Goal: Task Accomplishment & Management: Manage account settings

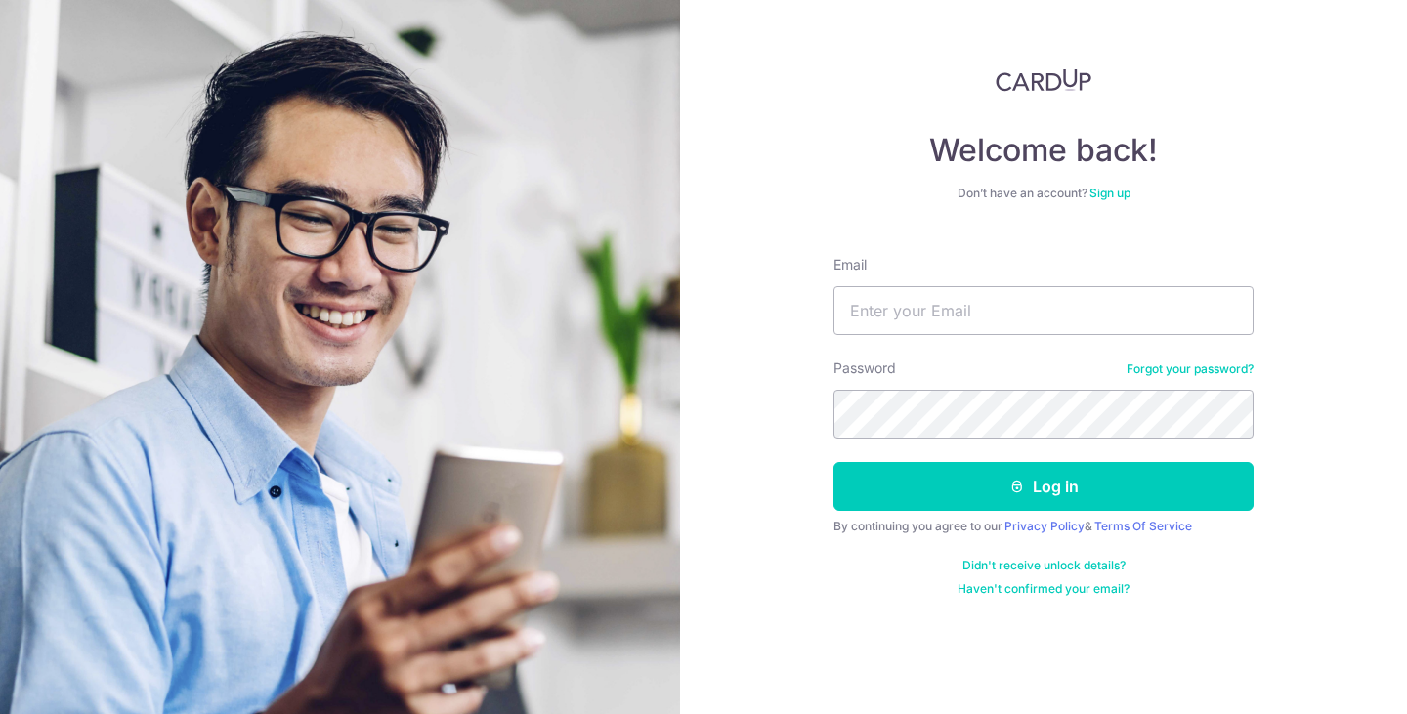
type input "[EMAIL_ADDRESS][DOMAIN_NAME]"
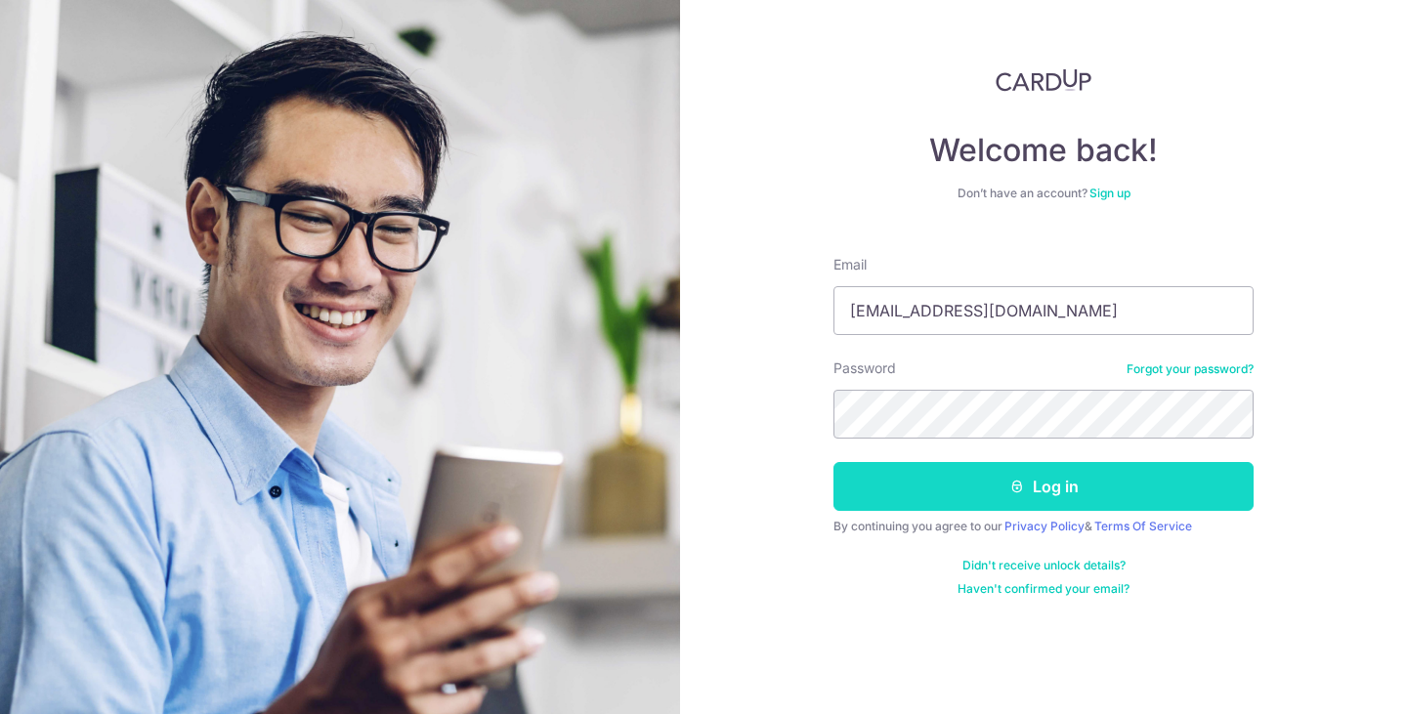
click at [1042, 492] on button "Log in" at bounding box center [1044, 486] width 420 height 49
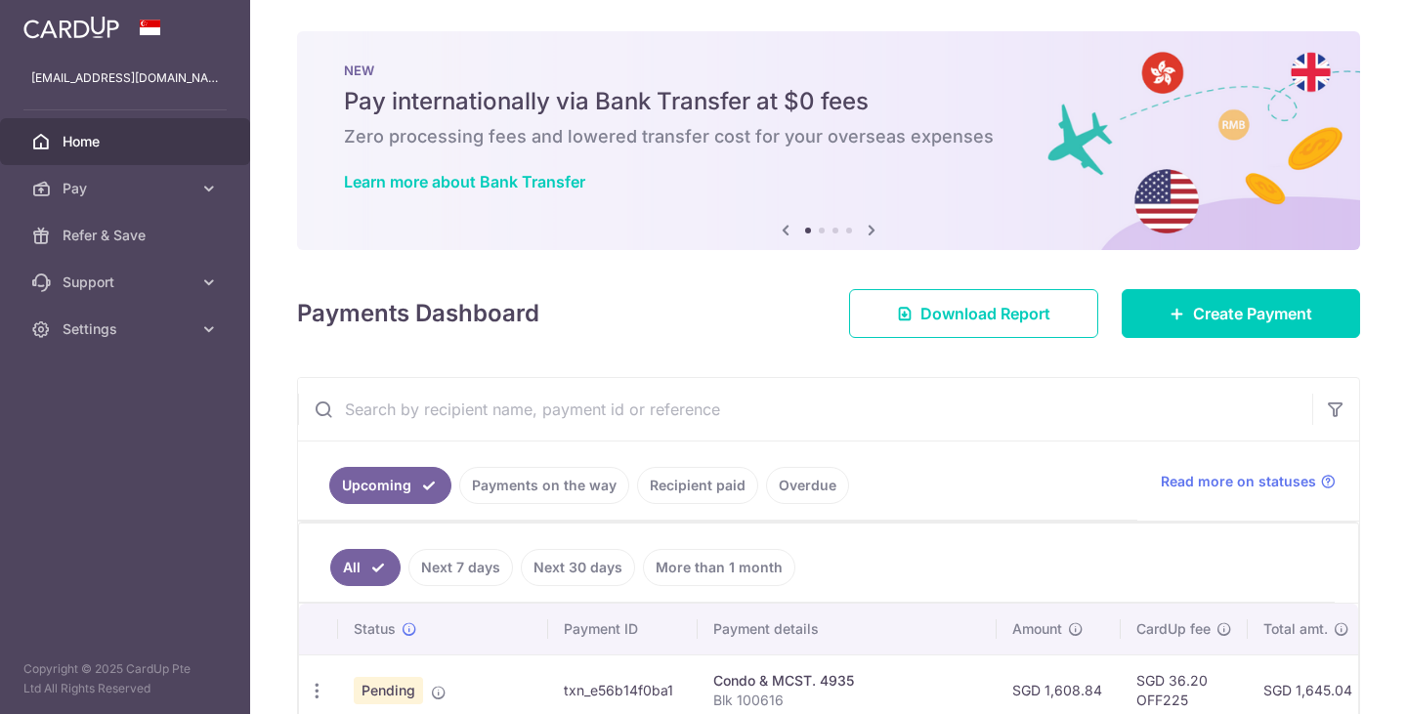
scroll to position [189, 0]
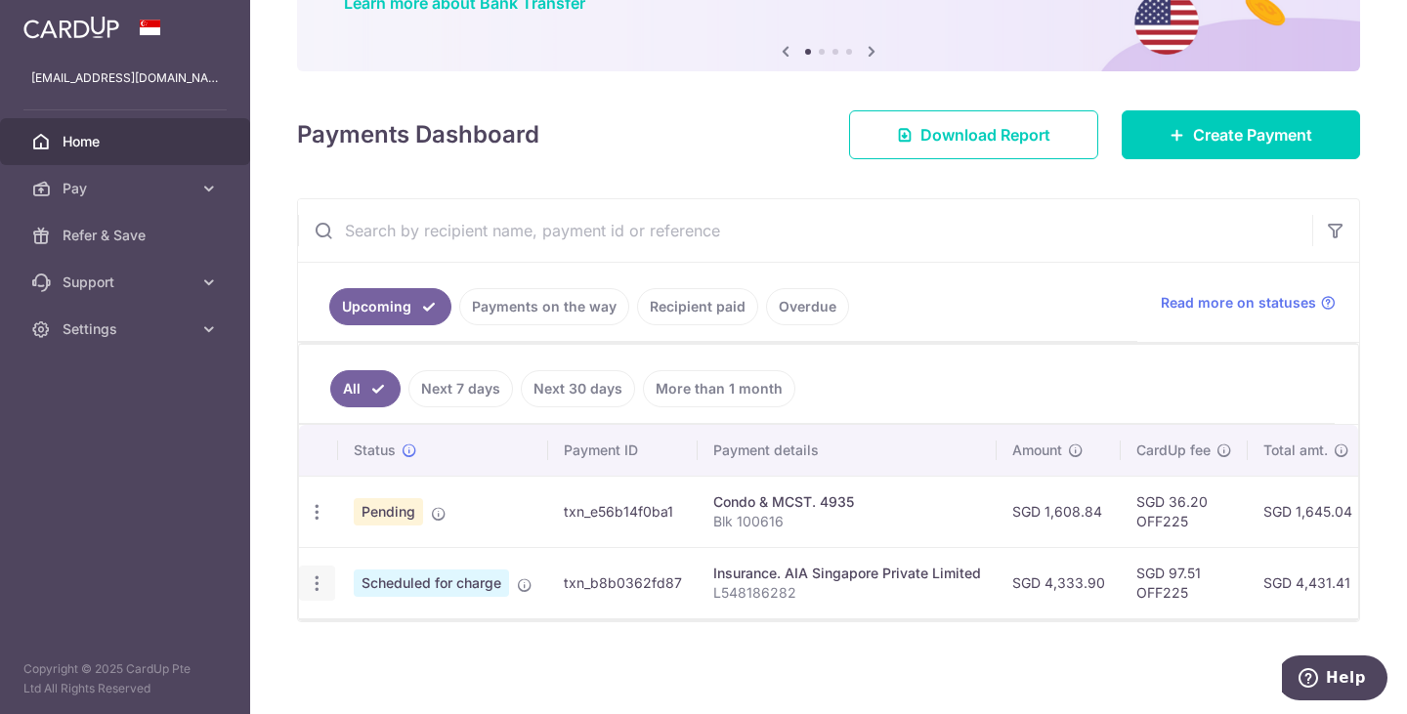
click at [318, 578] on icon "button" at bounding box center [317, 584] width 21 height 21
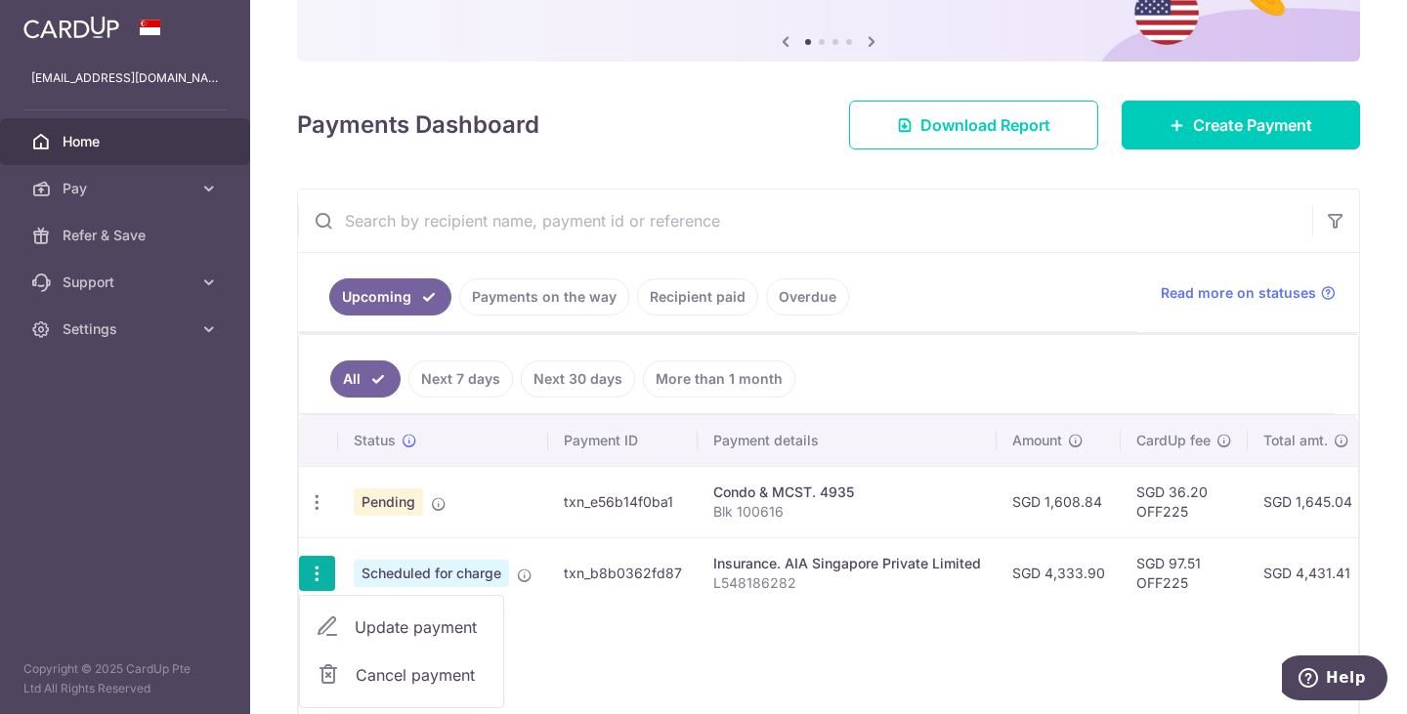
click at [437, 677] on span "Cancel payment" at bounding box center [421, 675] width 131 height 23
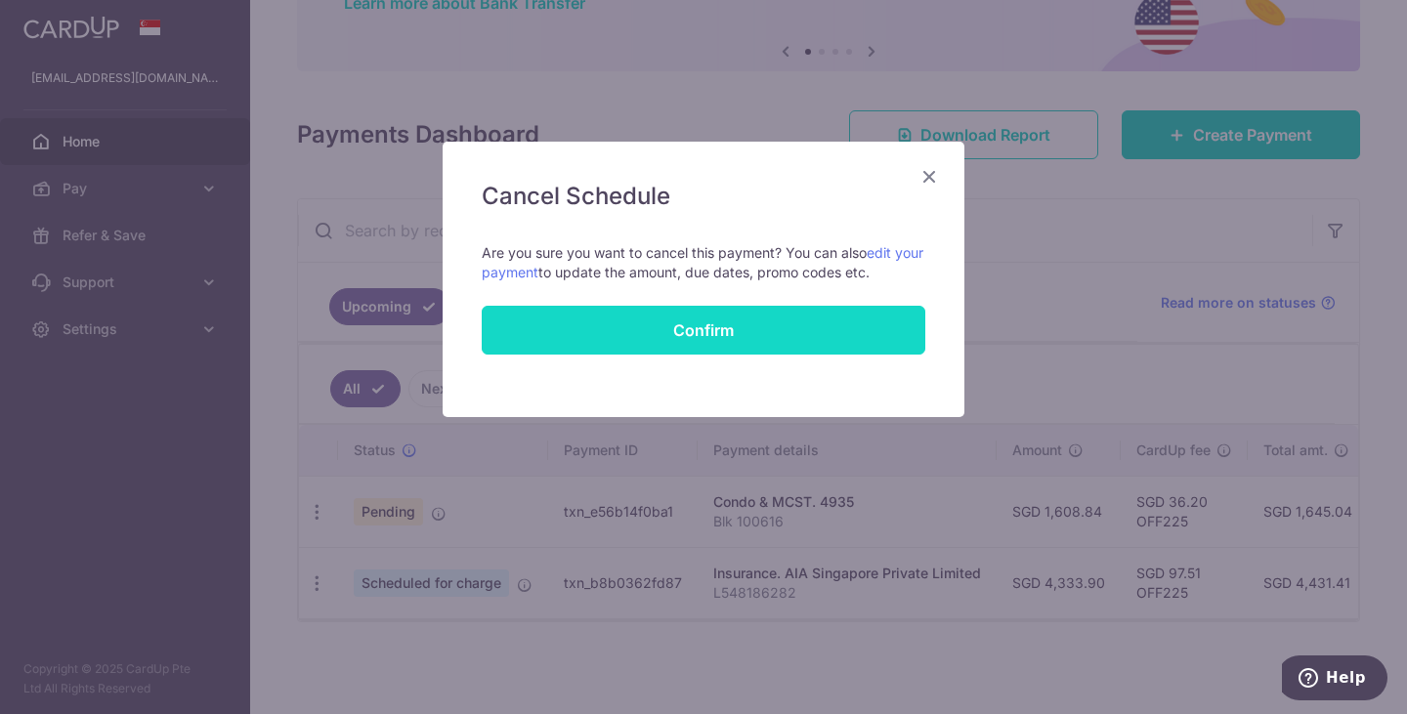
click at [764, 330] on button "Confirm" at bounding box center [704, 330] width 444 height 49
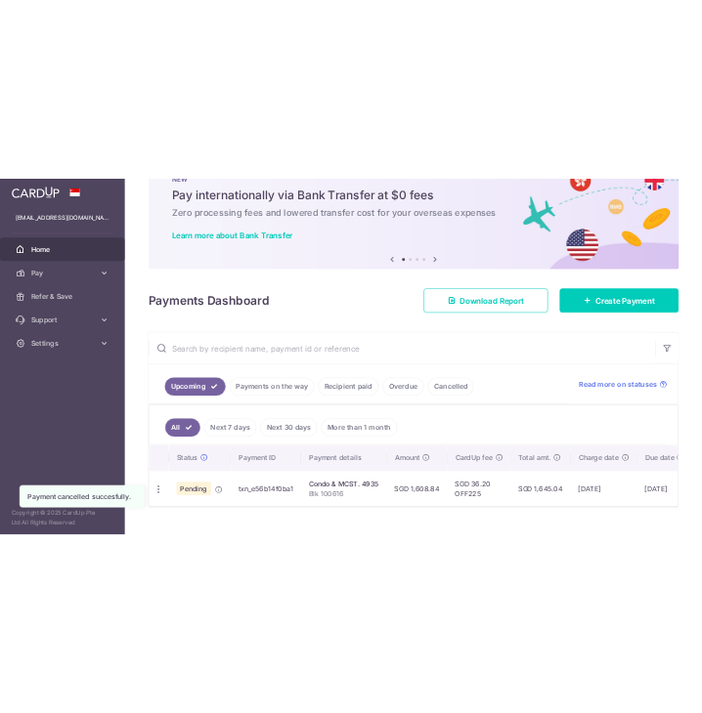
scroll to position [117, 0]
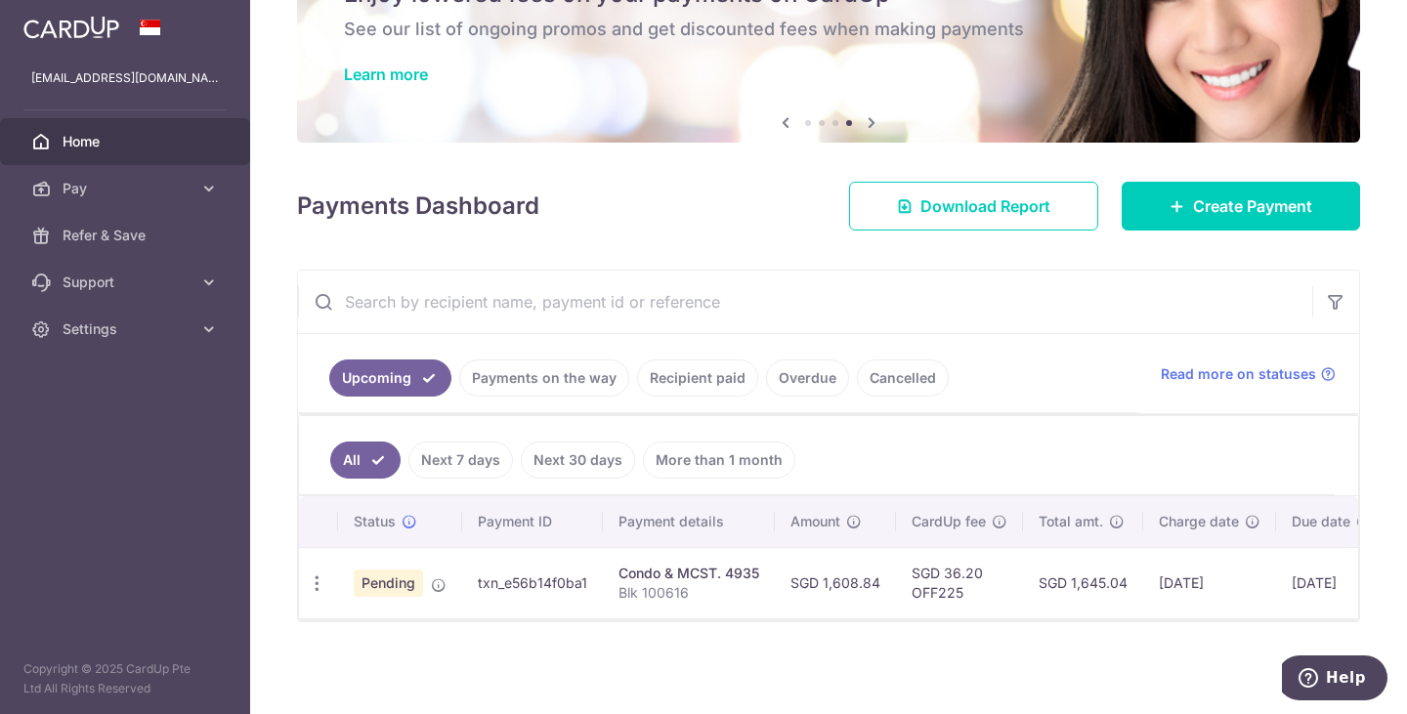
click at [705, 230] on div "× Pause Schedule Pause all future payments in this series Pause just this one p…" at bounding box center [828, 357] width 1157 height 714
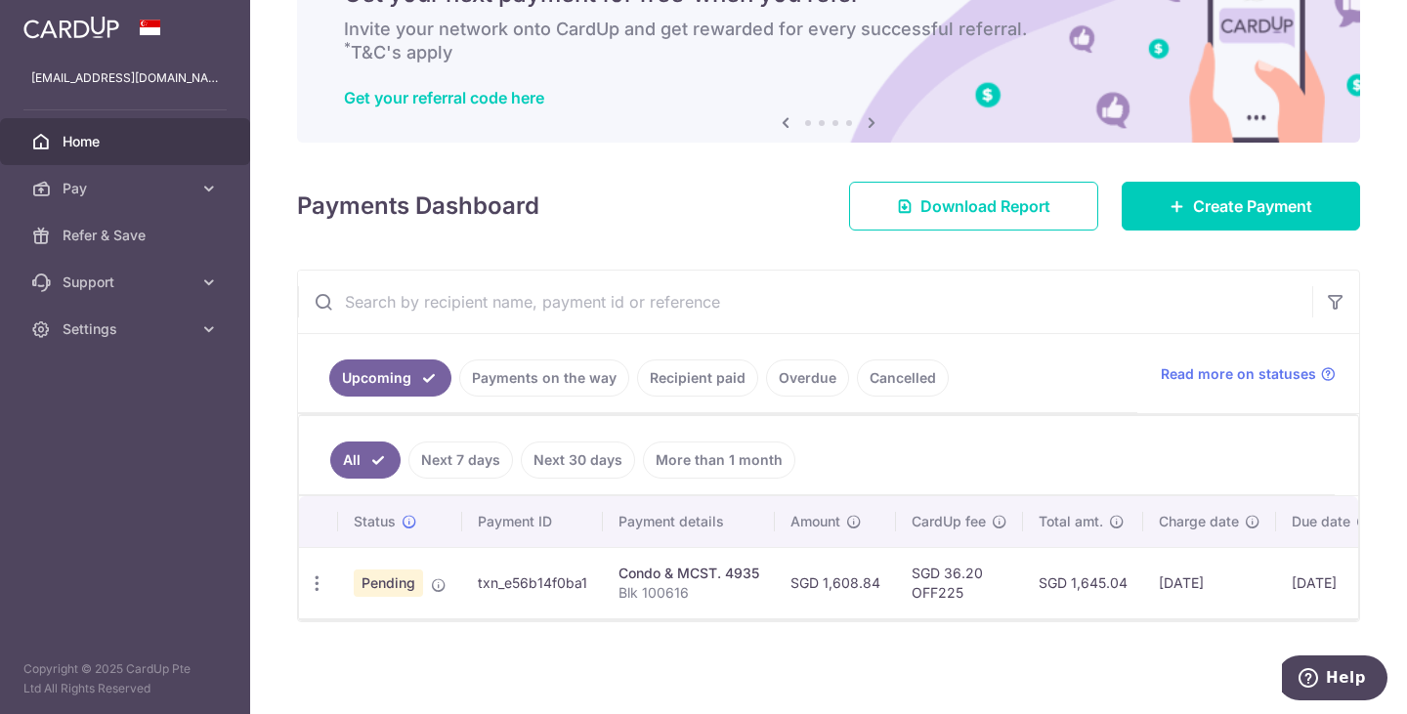
click at [157, 516] on aside "edricteojk@gmail.com Home Pay Payments Recipients Cards Refer & Save Support FA…" at bounding box center [125, 357] width 250 height 714
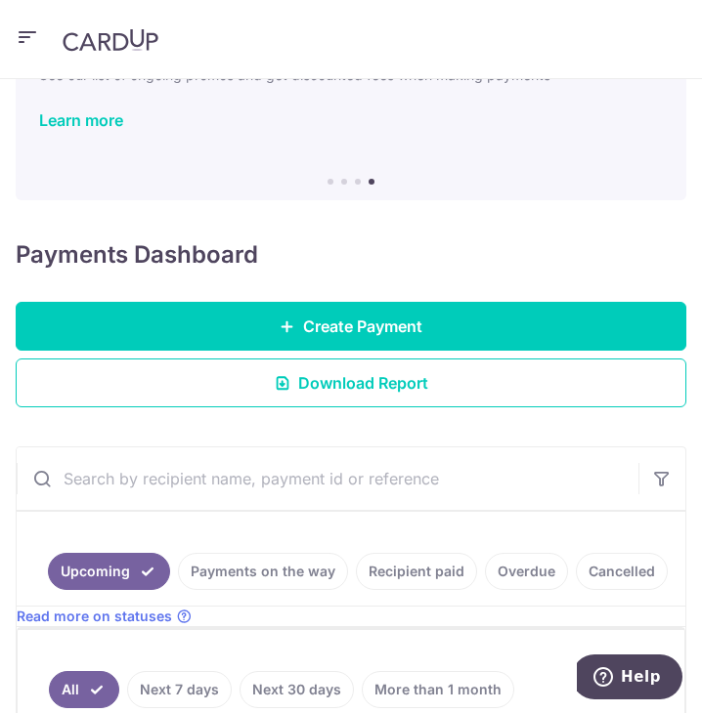
click at [31, 45] on icon "button" at bounding box center [27, 37] width 23 height 24
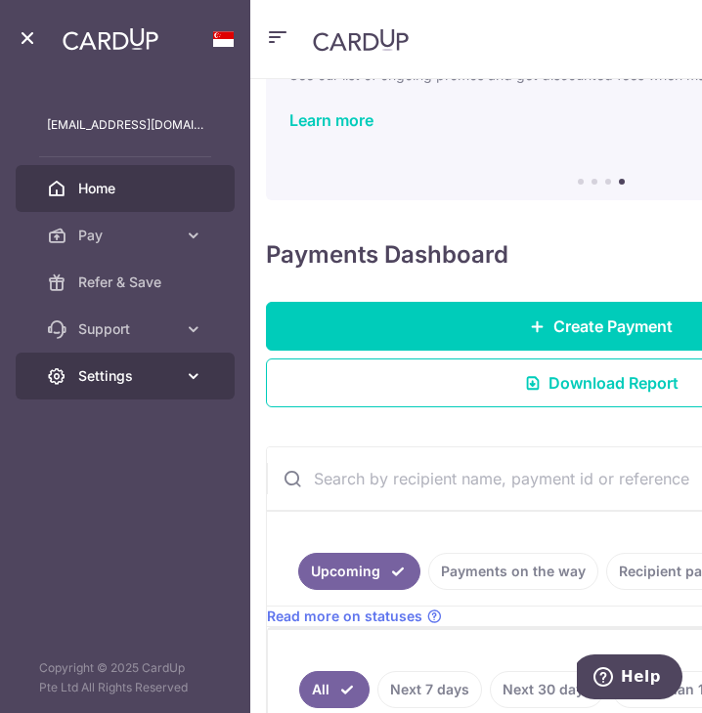
click at [134, 382] on span "Settings" at bounding box center [127, 376] width 98 height 20
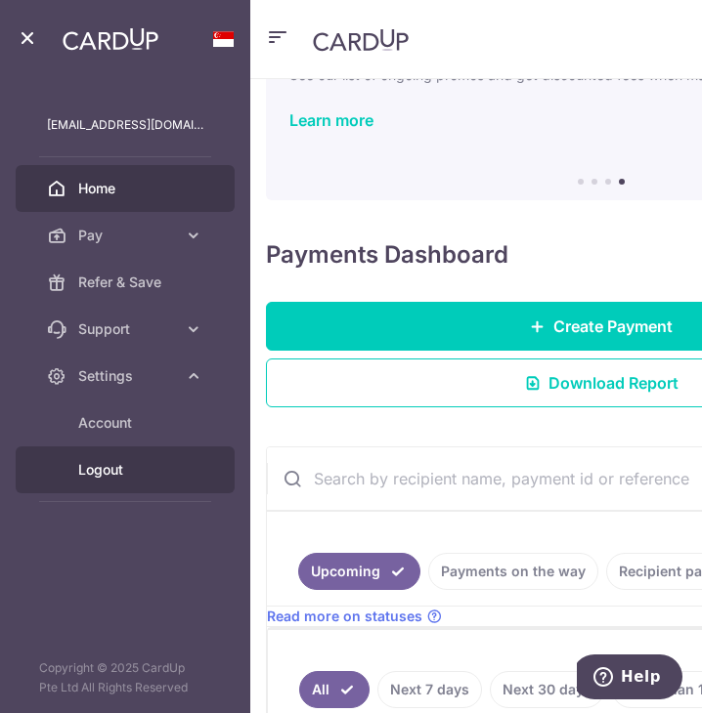
click at [153, 471] on span "Logout" at bounding box center [140, 470] width 125 height 20
